Goal: Task Accomplishment & Management: Use online tool/utility

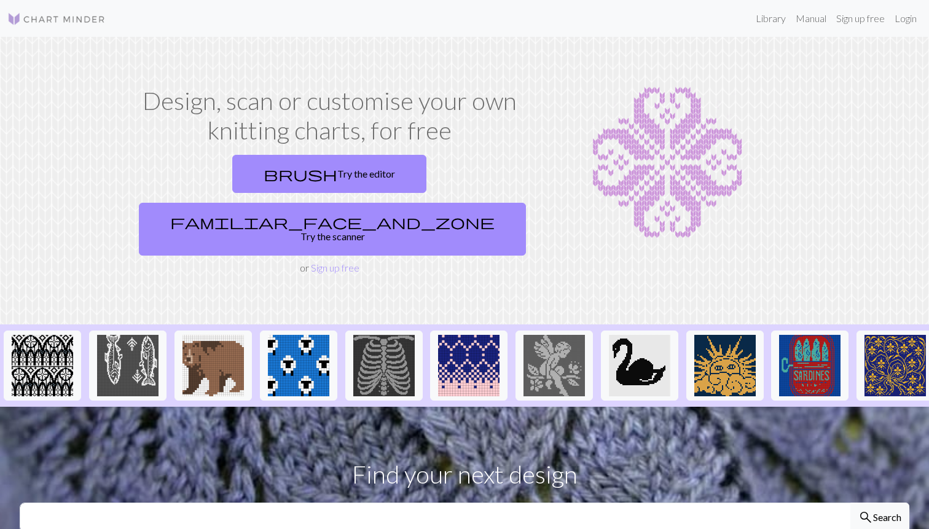
scroll to position [20, 0]
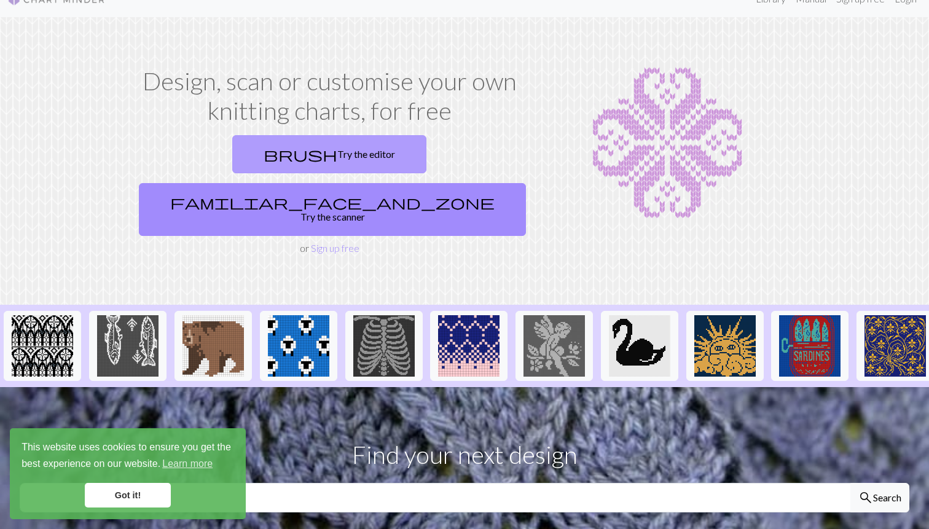
click at [247, 158] on link "brush Try the editor" at bounding box center [329, 154] width 194 height 38
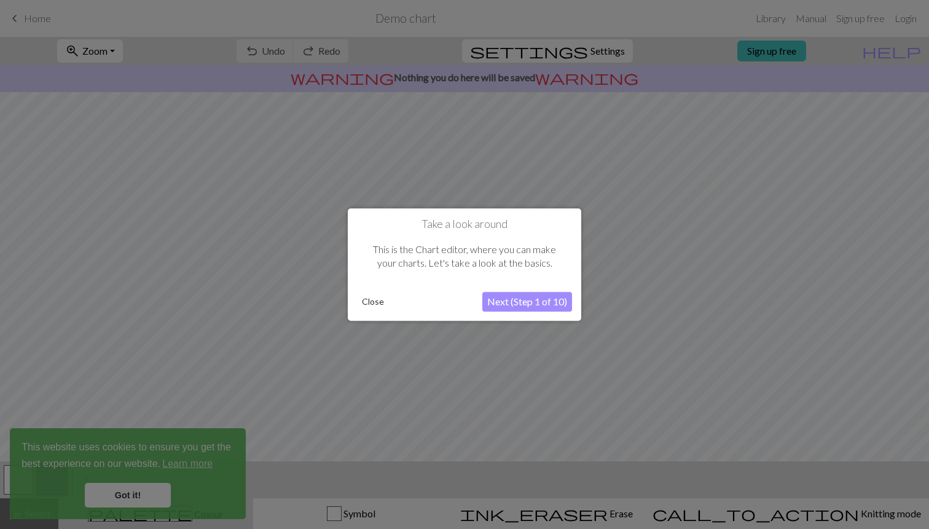
click at [522, 300] on button "Next (Step 1 of 10)" at bounding box center [527, 302] width 90 height 20
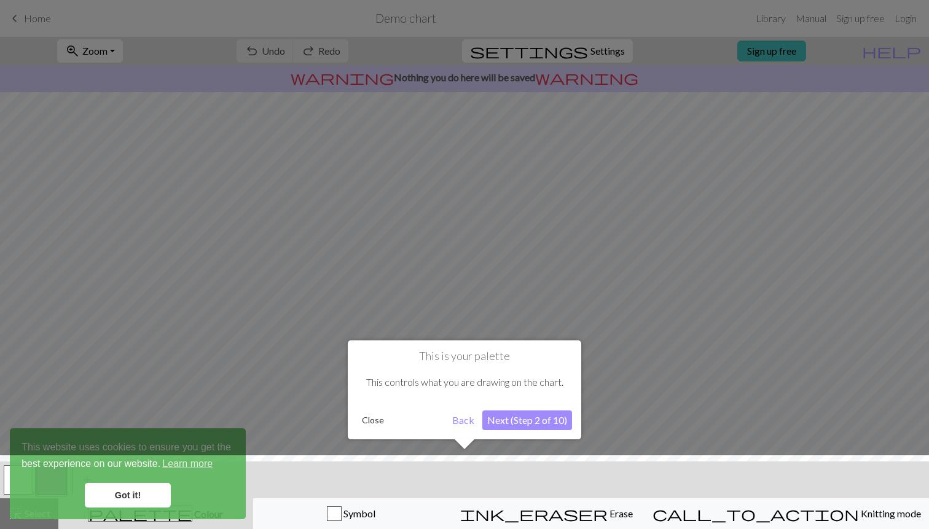
click at [539, 428] on button "Next (Step 2 of 10)" at bounding box center [527, 421] width 90 height 20
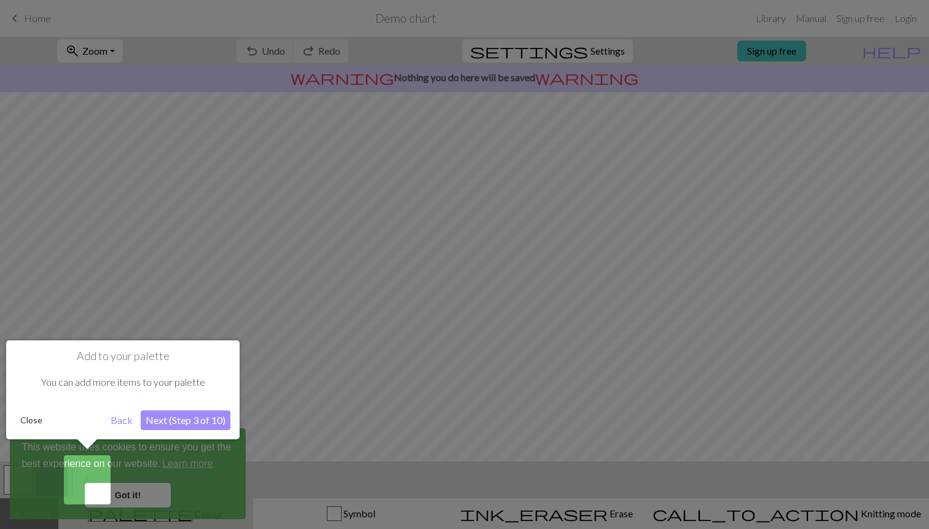
click at [119, 482] on div at bounding box center [464, 264] width 929 height 529
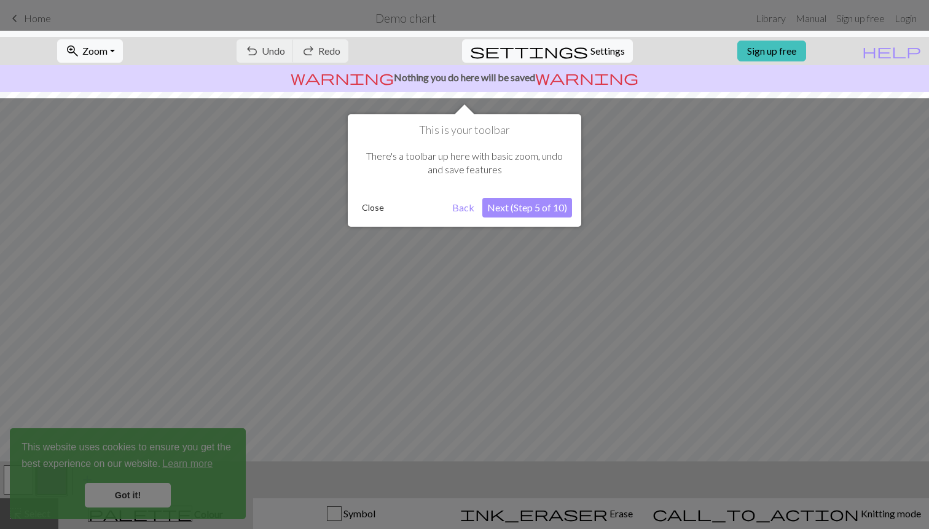
click at [550, 197] on div "This is your toolbar There's a toolbar up here with basic zoom, undo and save f…" at bounding box center [465, 170] width 234 height 112
click at [548, 203] on button "Next (Step 5 of 10)" at bounding box center [527, 208] width 90 height 20
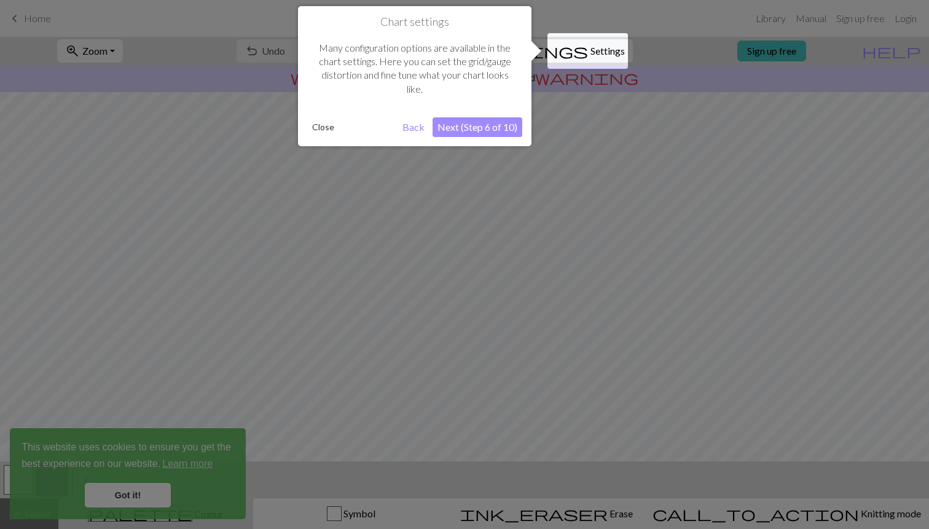
click at [482, 124] on button "Next (Step 6 of 10)" at bounding box center [478, 127] width 90 height 20
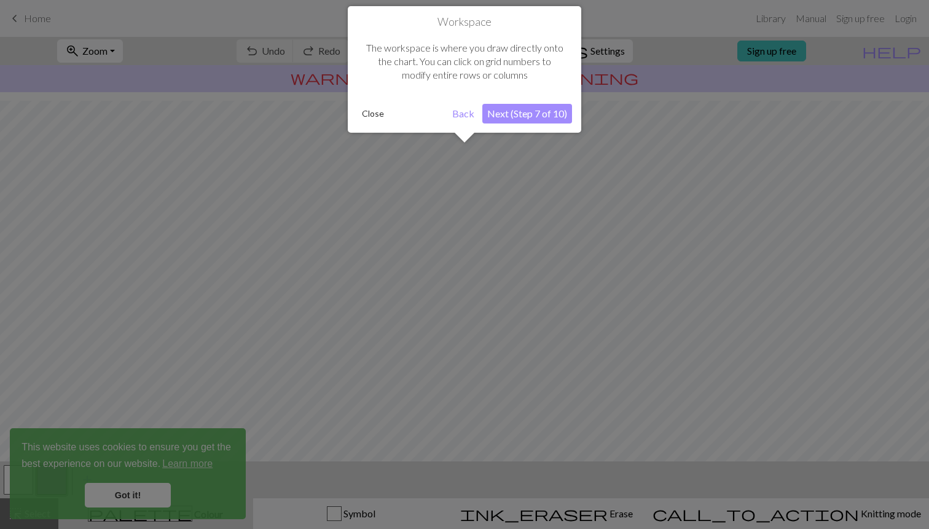
scroll to position [74, 0]
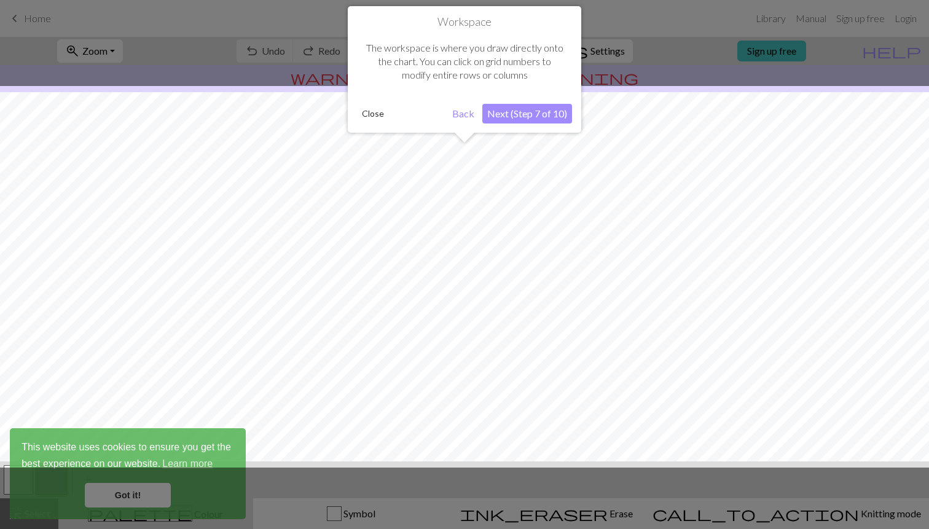
click at [499, 117] on button "Next (Step 7 of 10)" at bounding box center [527, 114] width 90 height 20
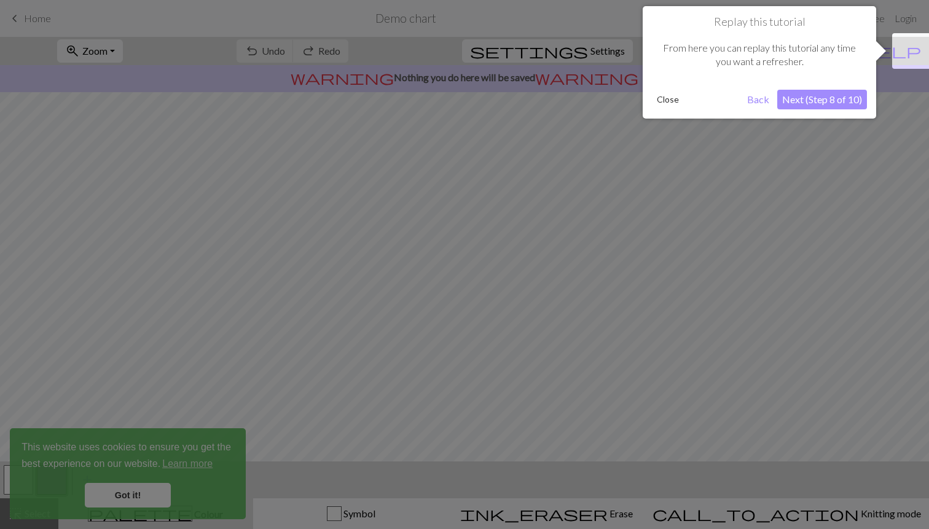
click at [825, 98] on button "Next (Step 8 of 10)" at bounding box center [823, 100] width 90 height 20
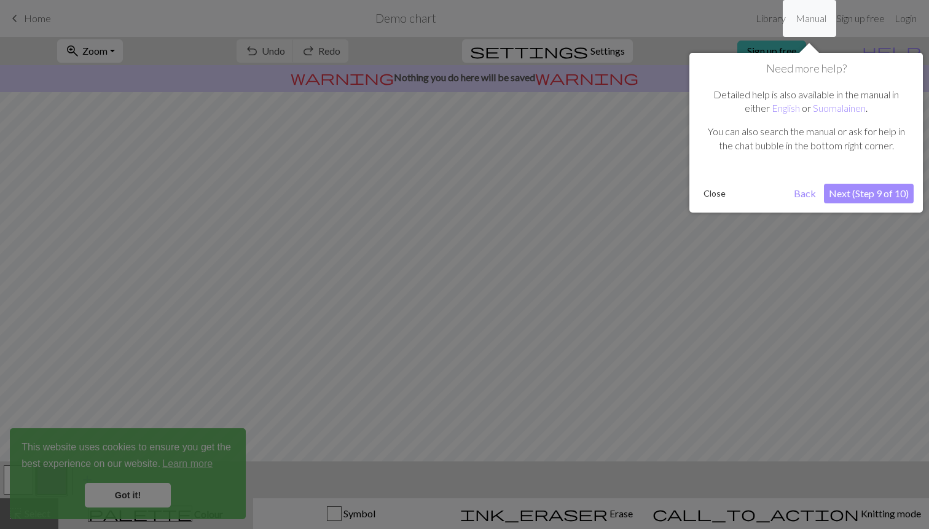
click button "Next (Step 9 of 10)" at bounding box center [869, 194] width 90 height 20
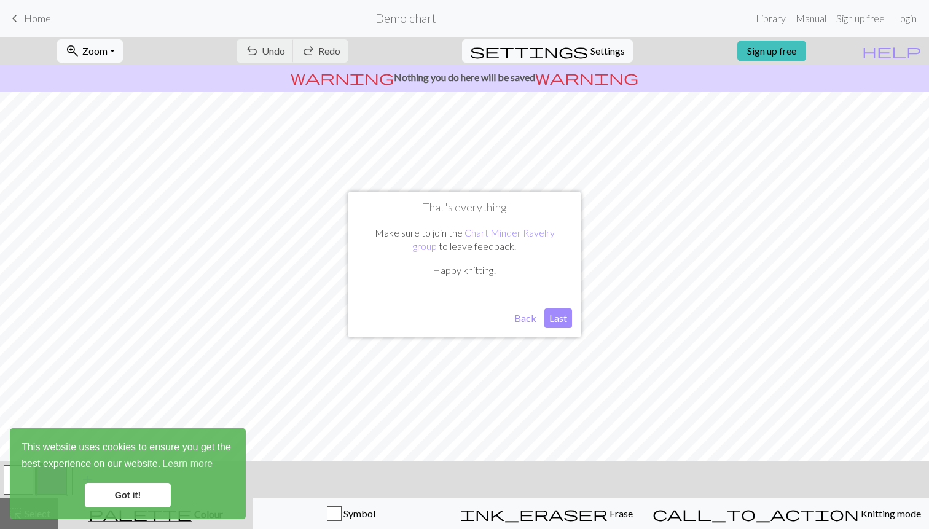
click button "Last" at bounding box center [559, 319] width 28 height 20
click at [36, 25] on link "keyboard_arrow_left Home" at bounding box center [29, 18] width 44 height 21
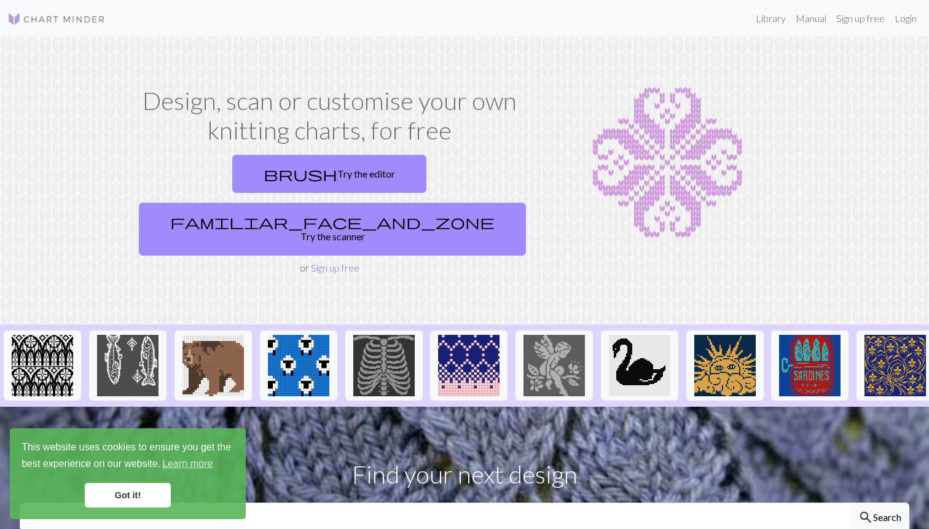
click at [325, 262] on link "Sign up free" at bounding box center [335, 268] width 49 height 12
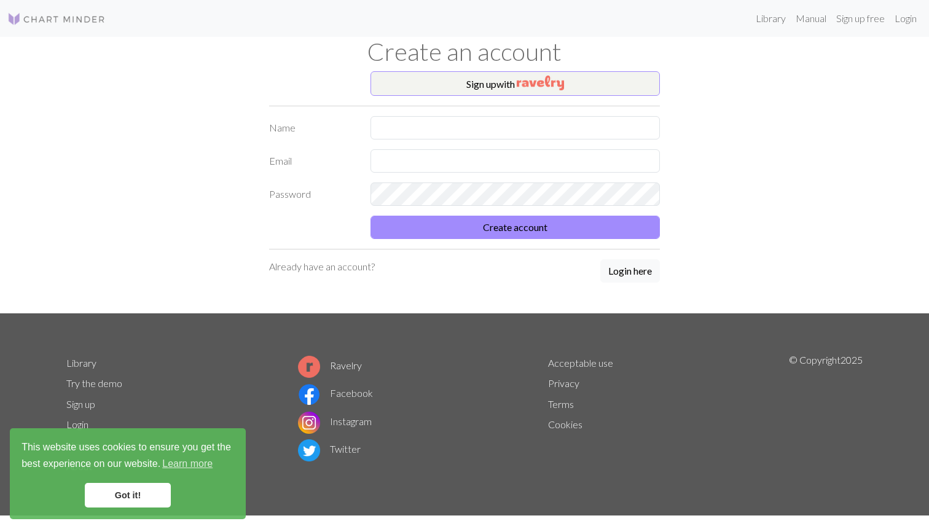
click at [443, 114] on div "Sign up with Name Email Password Create account Already have an account? Login …" at bounding box center [465, 192] width 406 height 242
click at [471, 85] on button "Sign up with" at bounding box center [515, 83] width 289 height 25
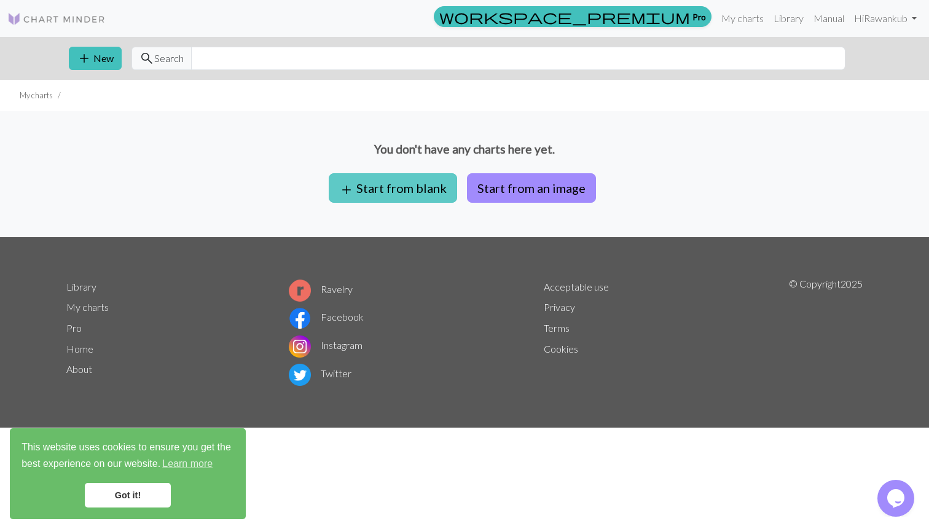
click at [442, 187] on button "add Start from blank" at bounding box center [393, 188] width 128 height 30
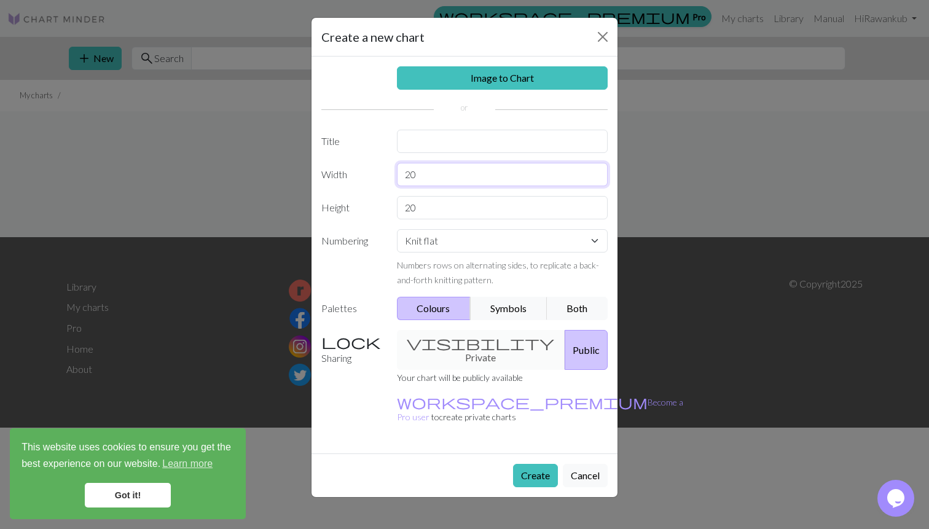
click at [447, 176] on input "20" at bounding box center [502, 174] width 211 height 23
click at [457, 242] on select "Knit flat Knit in the round Lace knitting Cross stitch" at bounding box center [502, 240] width 211 height 23
click at [478, 132] on input "text" at bounding box center [502, 141] width 211 height 23
type input "Cable cardigan"
click at [517, 320] on button "Symbols" at bounding box center [508, 308] width 77 height 23
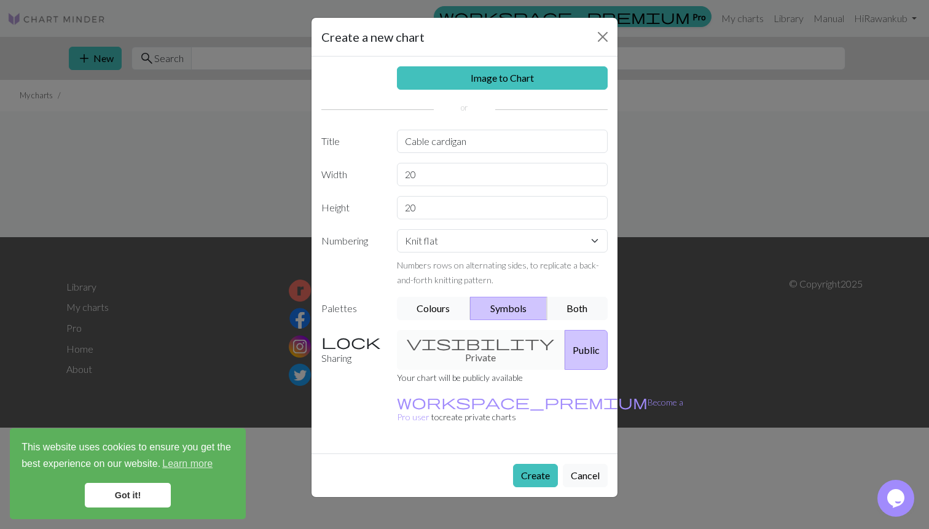
click at [447, 313] on button "Colours" at bounding box center [434, 308] width 74 height 23
click at [504, 314] on button "Symbols" at bounding box center [508, 308] width 77 height 23
click at [537, 464] on button "Create" at bounding box center [535, 475] width 45 height 23
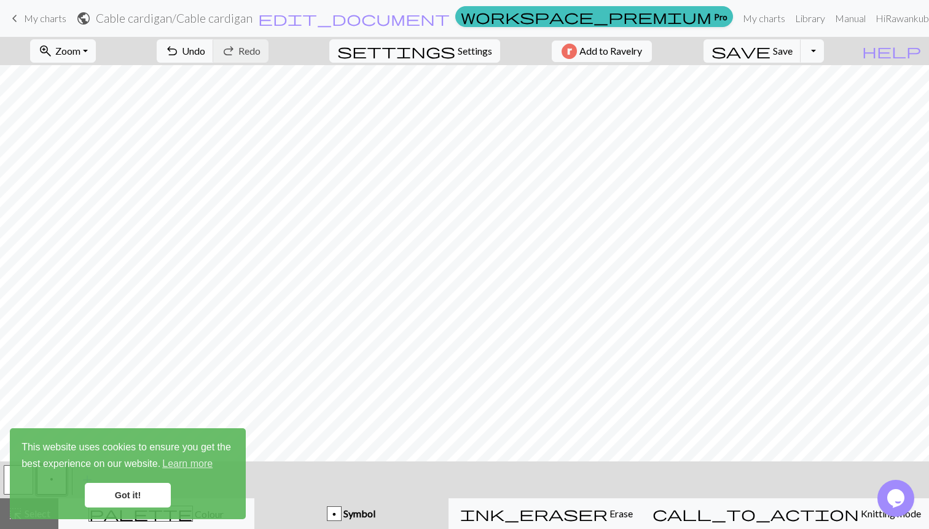
click at [341, 515] on div "p" at bounding box center [335, 514] width 14 height 15
click at [131, 493] on link "Got it!" at bounding box center [128, 495] width 86 height 25
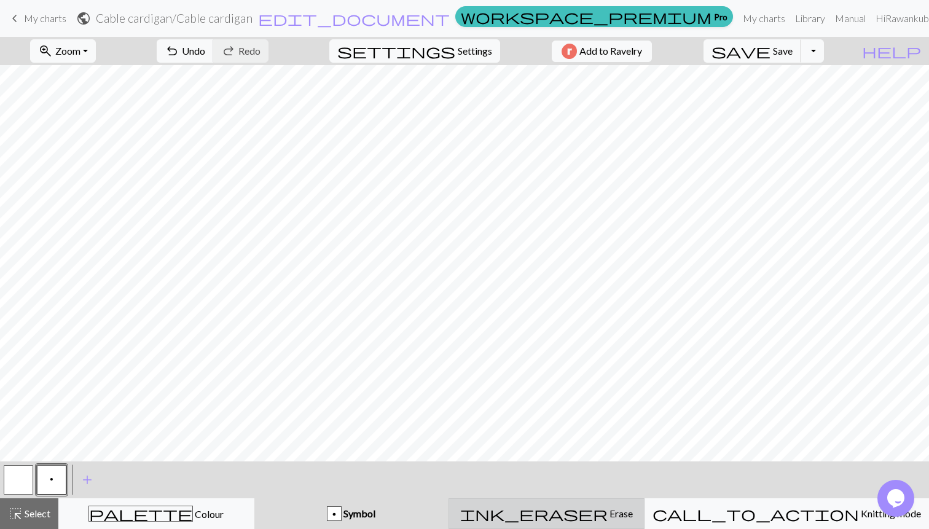
click at [580, 518] on div "ink_eraser Erase Erase" at bounding box center [547, 513] width 180 height 15
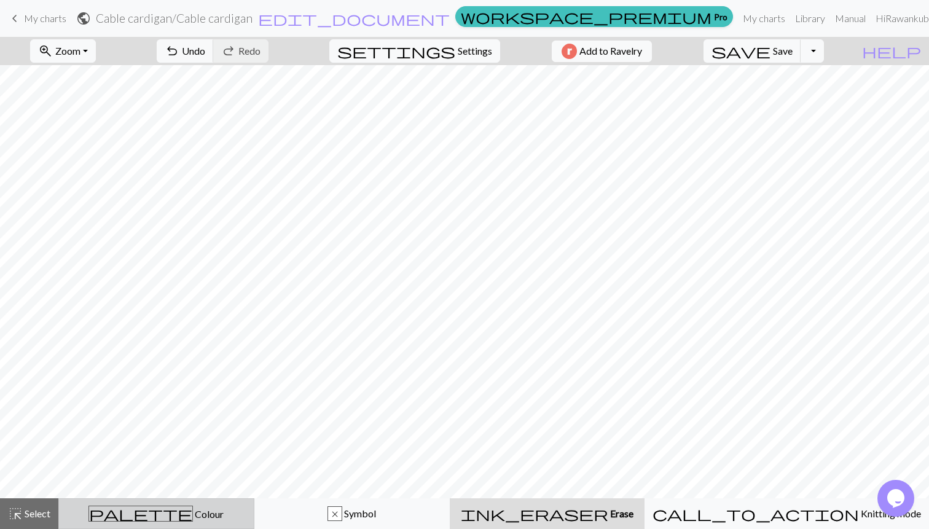
click at [235, 510] on div "palette Colour Colour" at bounding box center [156, 514] width 180 height 16
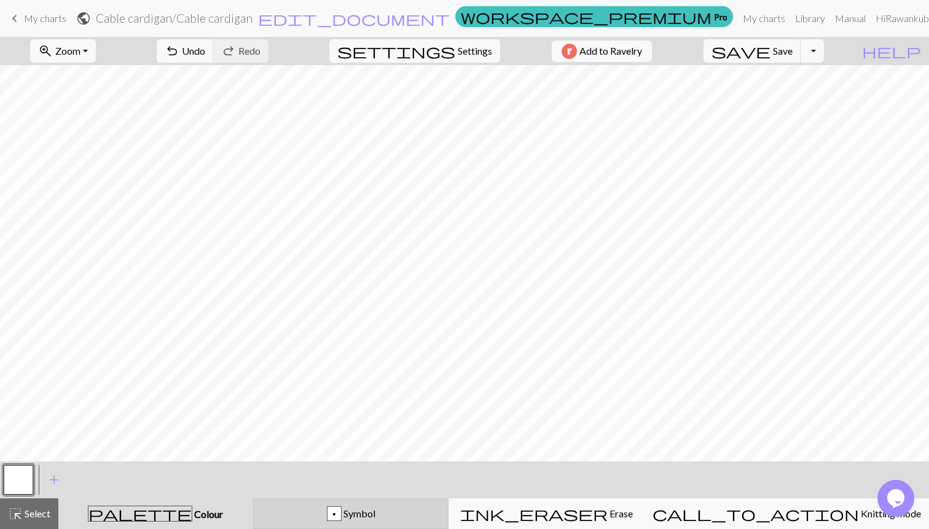
click at [355, 526] on button "p Symbol" at bounding box center [351, 513] width 196 height 31
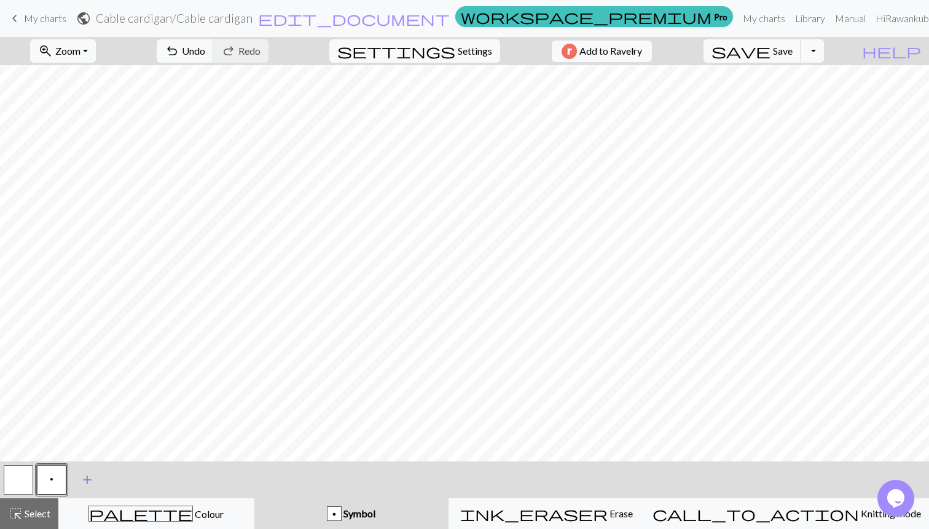
click at [79, 478] on button "add Add a symbol" at bounding box center [87, 480] width 31 height 31
click at [85, 476] on button "button" at bounding box center [85, 480] width 30 height 30
click at [85, 476] on div "Edit symbol Name d f g h j k p s t F H J O P T / | 0 1 2 3 4 5 6 7 8 9 e m n G …" at bounding box center [464, 264] width 929 height 529
click at [85, 476] on button "button" at bounding box center [85, 480] width 30 height 30
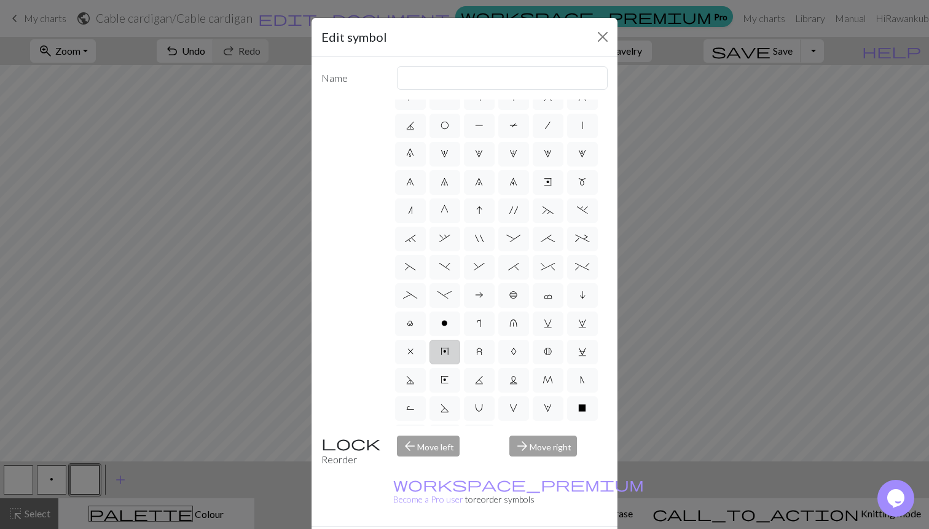
scroll to position [69, 0]
click at [490, 77] on input "text" at bounding box center [502, 77] width 211 height 23
type input "c"
